Goal: Task Accomplishment & Management: Manage account settings

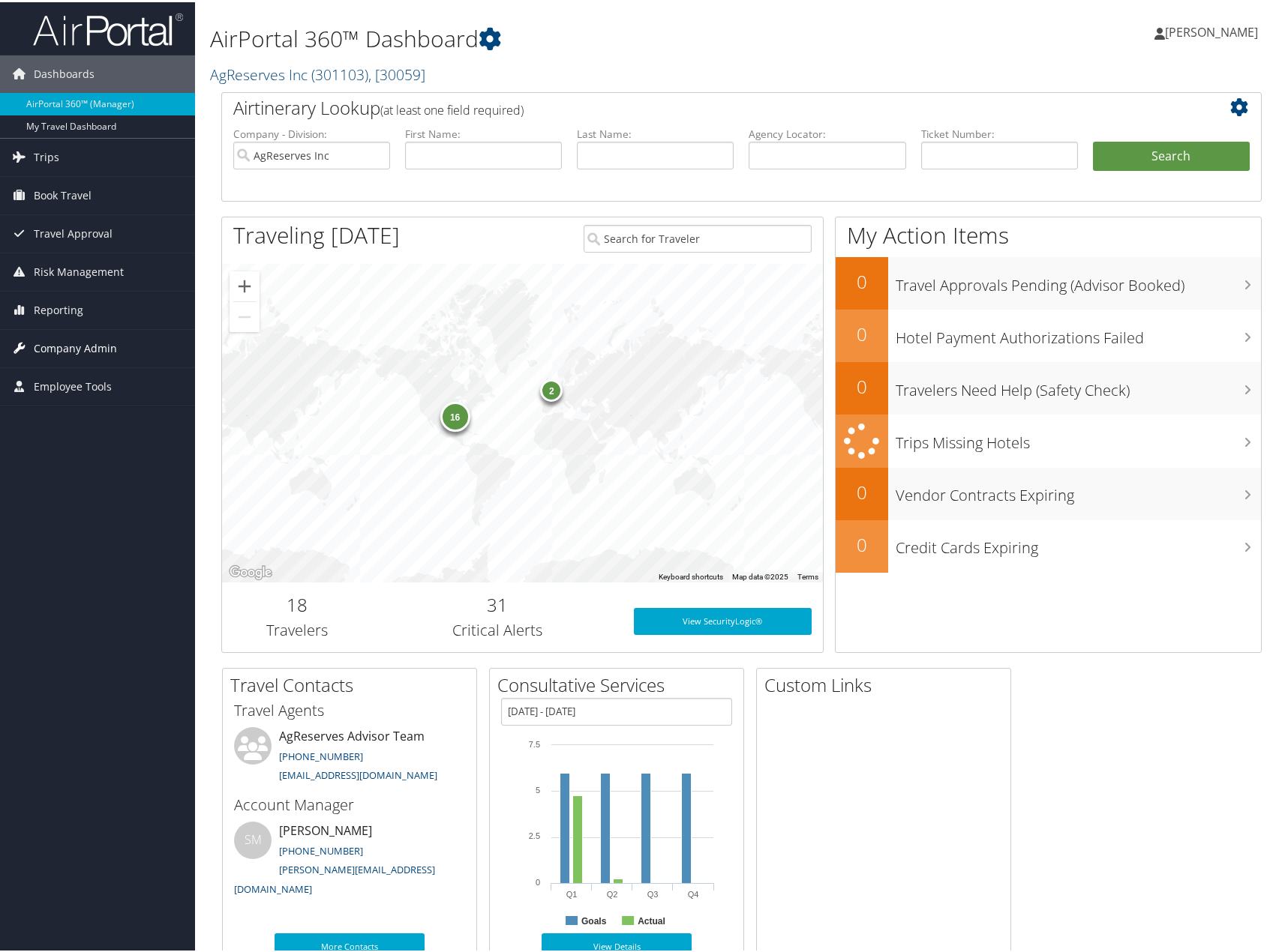
click at [52, 342] on span "Company Admin" at bounding box center [75, 346] width 83 height 37
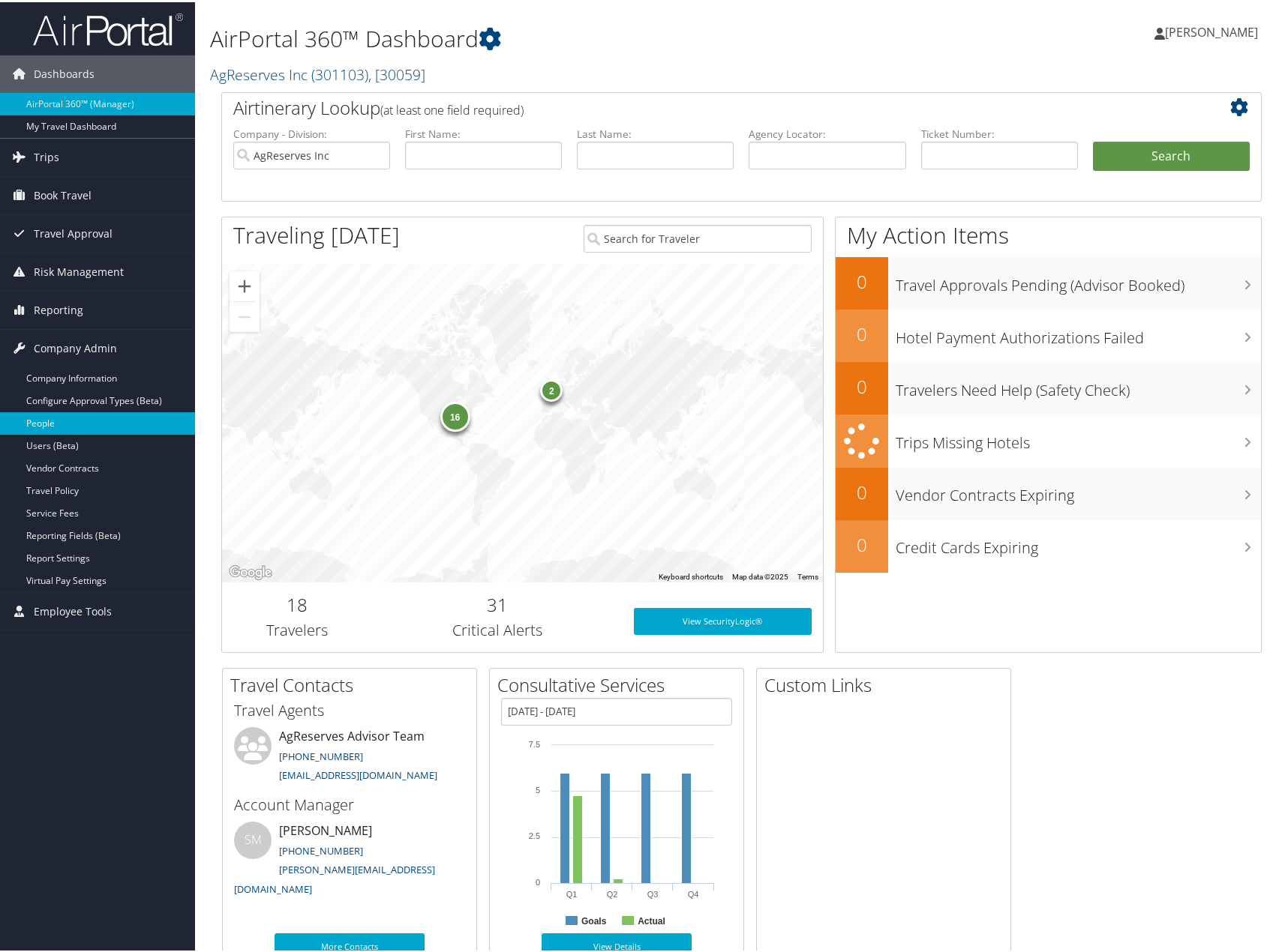
click at [48, 415] on link "People" at bounding box center [97, 421] width 195 height 23
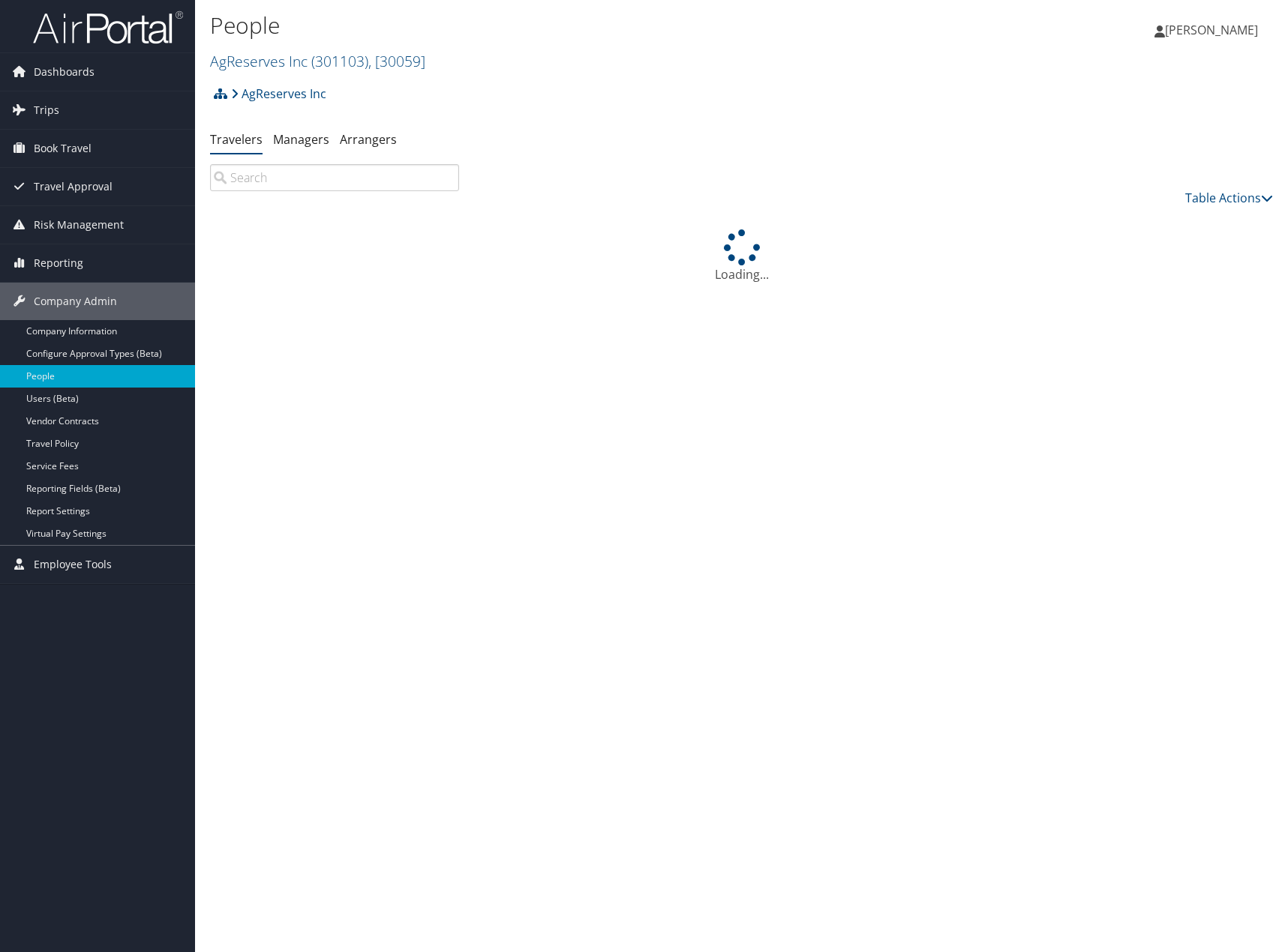
click at [281, 178] on input "search" at bounding box center [335, 178] width 249 height 27
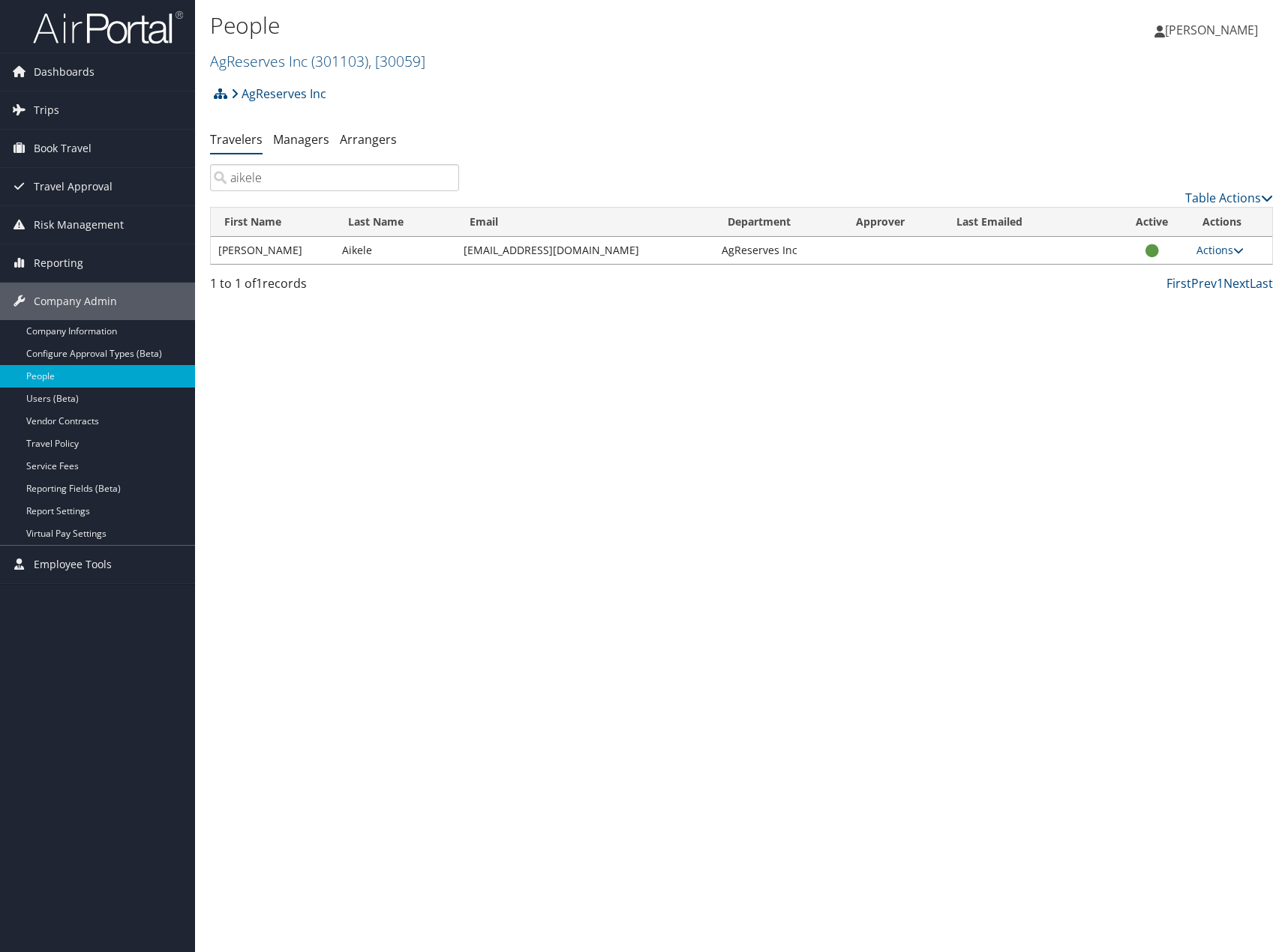
type input "aikele"
drag, startPoint x: 636, startPoint y: 251, endPoint x: 391, endPoint y: 249, distance: 245.0
click at [391, 249] on tr "Michael Aikele maikele@farmlandreserve.org AgReserves Inc Actions User Settings…" at bounding box center [741, 250] width 1061 height 27
copy tr "maikele@farmlandreserve.org"
click at [1212, 248] on link "Actions" at bounding box center [1220, 250] width 47 height 15
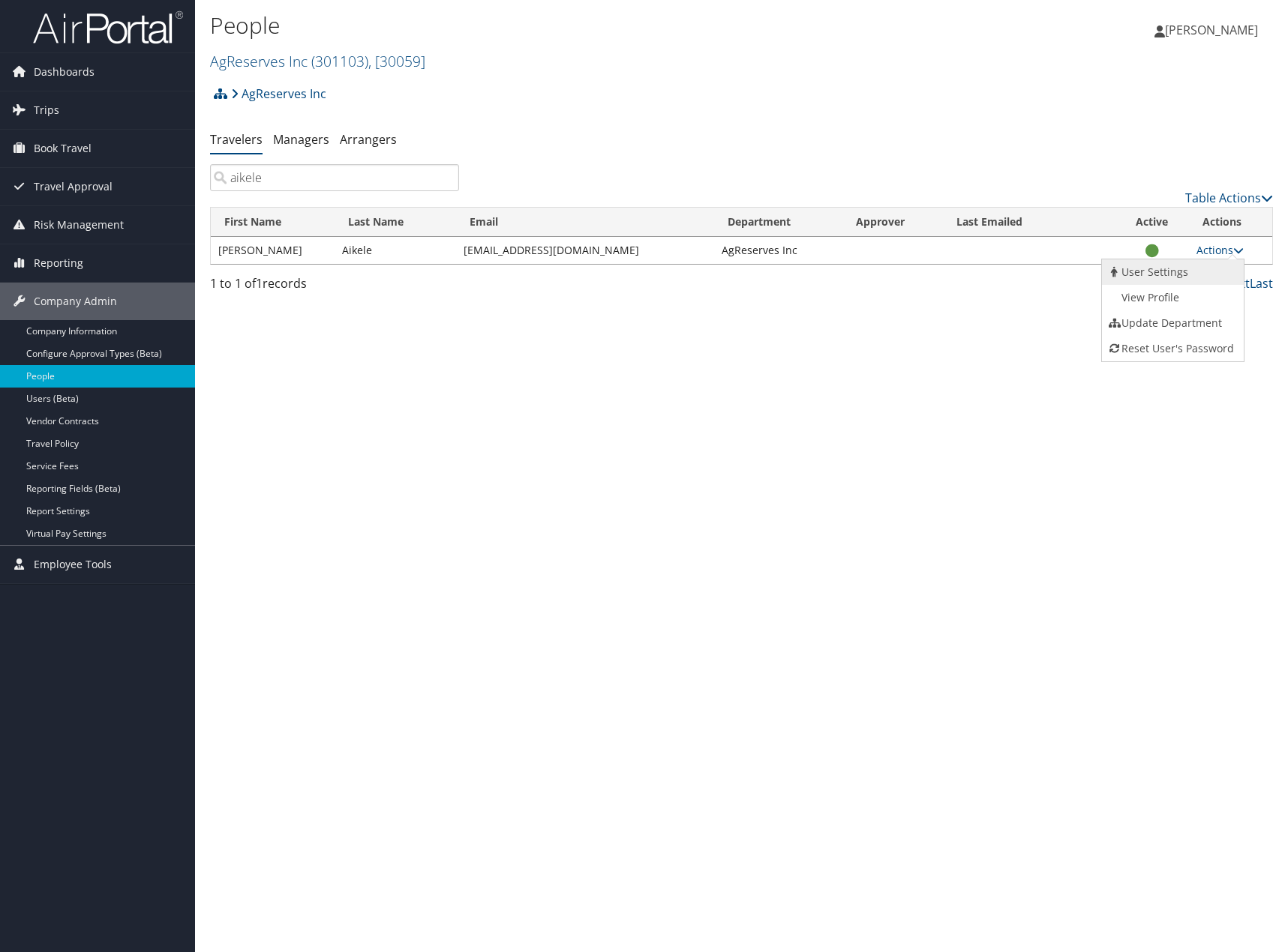
click at [1174, 276] on link "User Settings" at bounding box center [1170, 272] width 138 height 26
